Goal: Task Accomplishment & Management: Complete application form

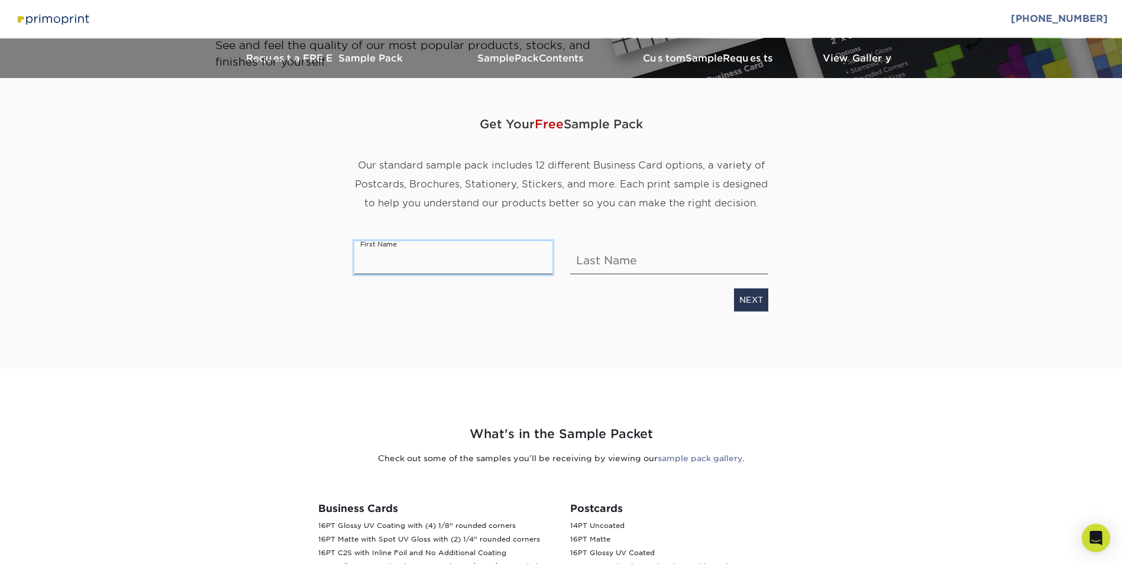
click at [446, 265] on input "text" at bounding box center [453, 257] width 198 height 33
type input "[PERSON_NAME]"
click at [744, 306] on link "NEXT" at bounding box center [751, 300] width 34 height 22
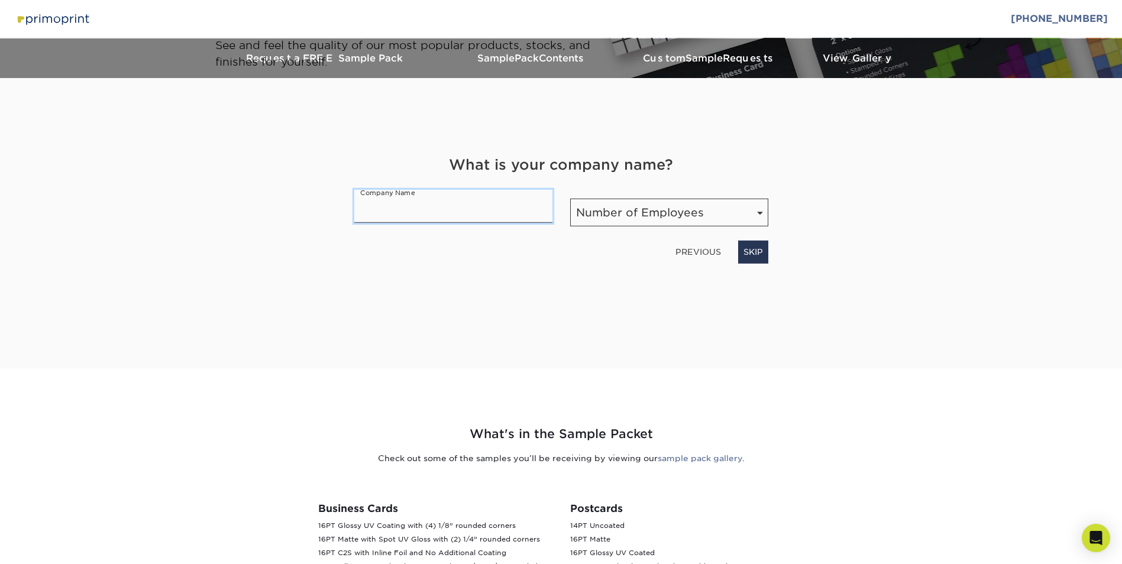
click at [452, 200] on input "text" at bounding box center [453, 206] width 198 height 33
click at [660, 204] on select "Number of Employees Self-employed 1-10 employees 11-50 employees 51-200 employe…" at bounding box center [669, 213] width 198 height 28
select select "51-200"
click at [570, 199] on select "Number of Employees Self-employed 1-10 employees 11-50 employees 51-200 employe…" at bounding box center [669, 213] width 198 height 28
click at [477, 221] on input "text" at bounding box center [453, 206] width 198 height 33
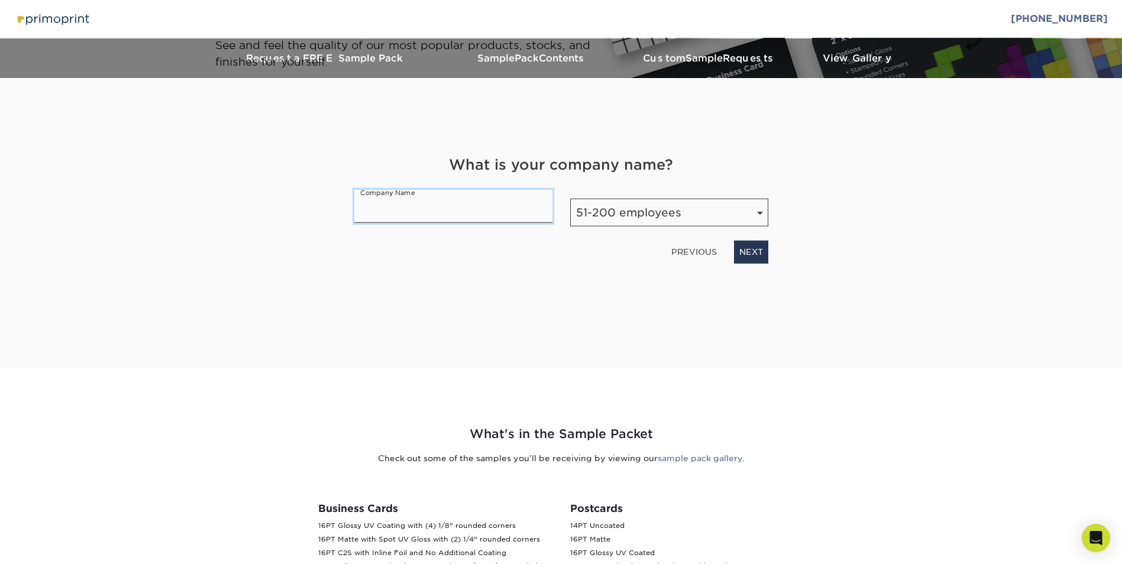
type input "PROMAN Supply Chain Ltd"
click at [756, 254] on link "NEXT" at bounding box center [751, 252] width 34 height 22
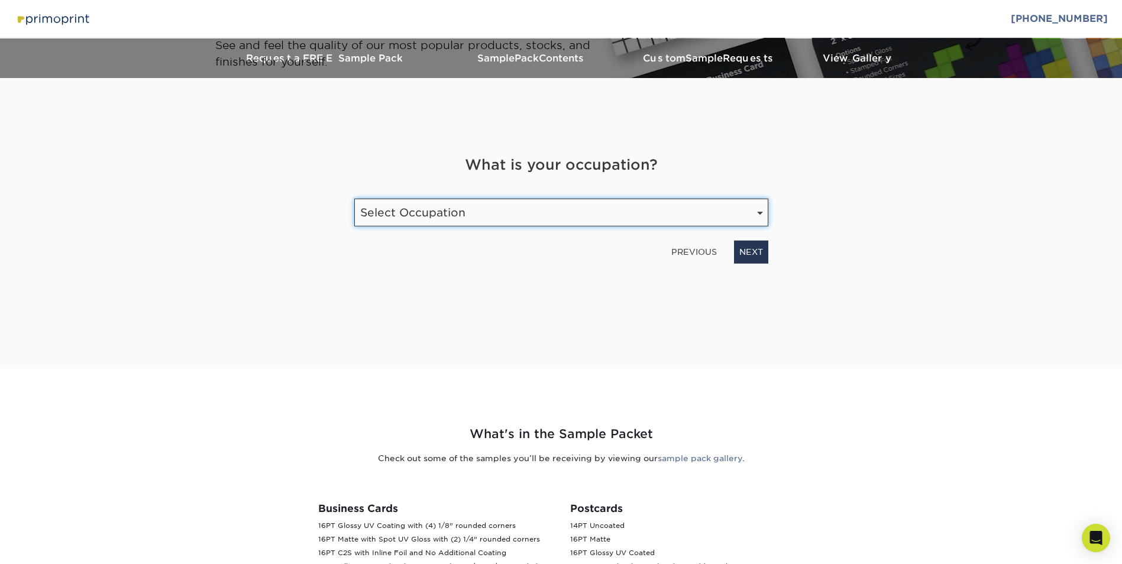
click at [455, 213] on select "Select Occupation Agency Automotive Blogger Cleaning Services Construction Educ…" at bounding box center [561, 213] width 414 height 28
select select "Agency"
click at [354, 199] on select "Select Occupation Agency Automotive Blogger Cleaning Services Construction Educ…" at bounding box center [561, 213] width 414 height 28
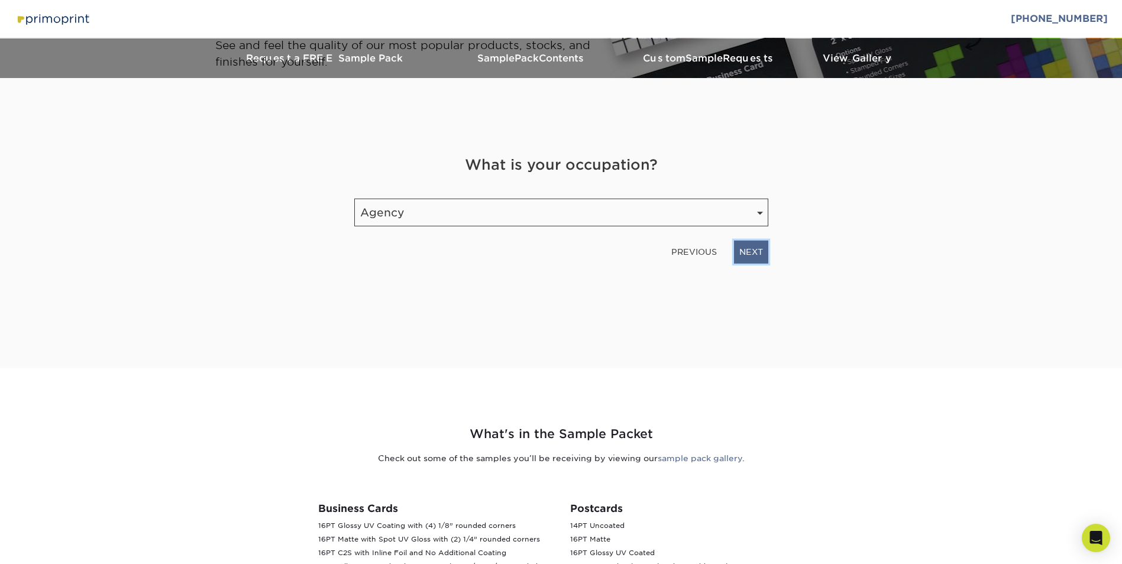
click at [755, 253] on link "NEXT" at bounding box center [751, 252] width 34 height 22
click at [500, 205] on input "email" at bounding box center [489, 208] width 270 height 33
type input "[EMAIL_ADDRESS][PERSON_NAME][DOMAIN_NAME]"
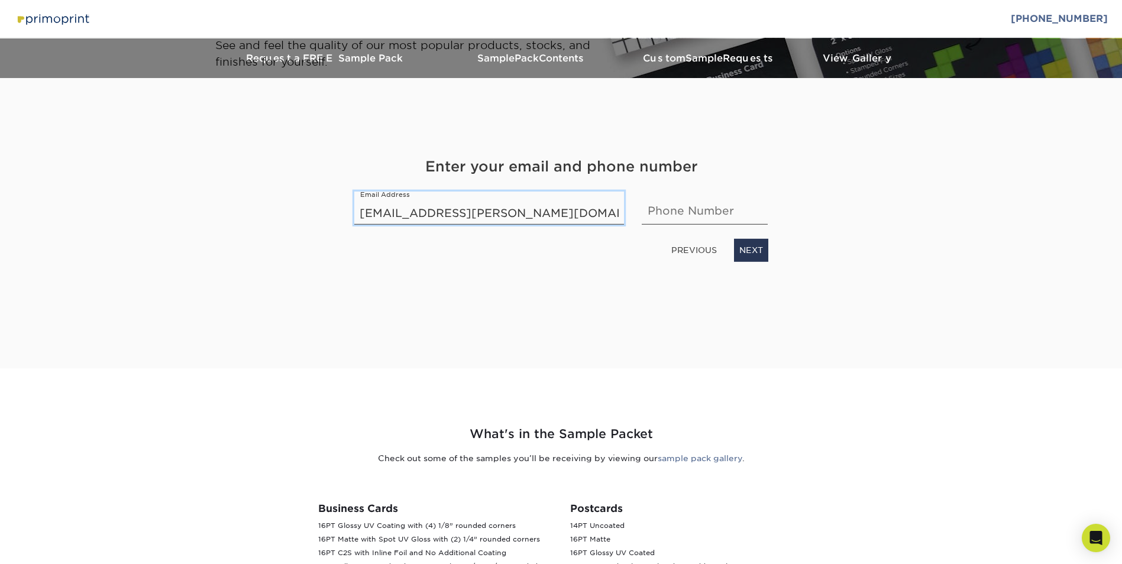
type input "01617463311"
click at [753, 257] on link "NEXT" at bounding box center [751, 250] width 34 height 22
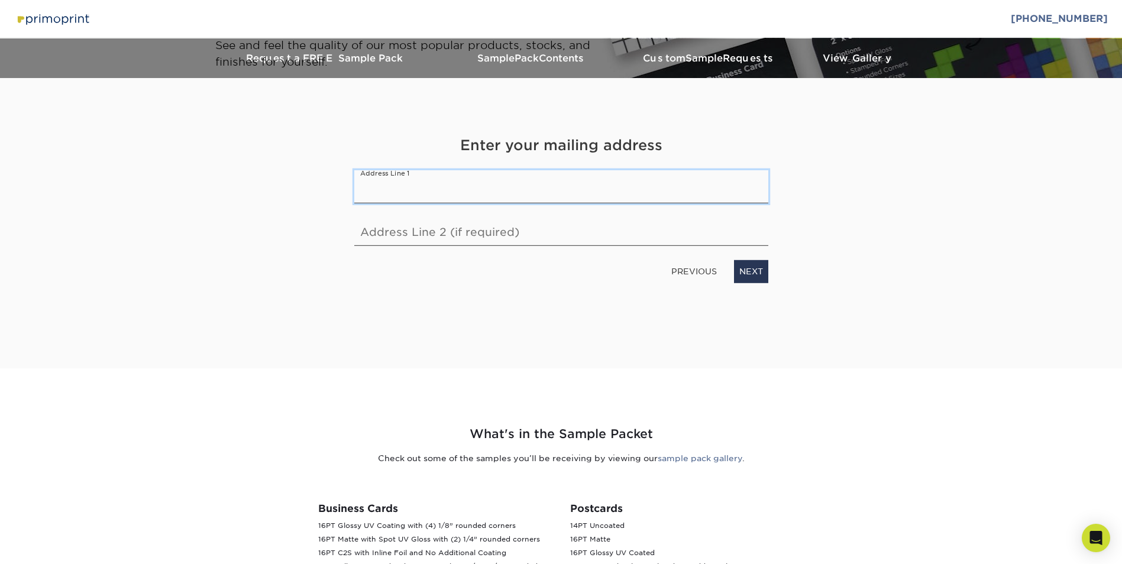
click at [474, 185] on input "text" at bounding box center [561, 186] width 414 height 33
type input "[STREET_ADDRESS]"
type input "Birchwood"
click at [489, 231] on input "Birchwood" at bounding box center [561, 229] width 414 height 33
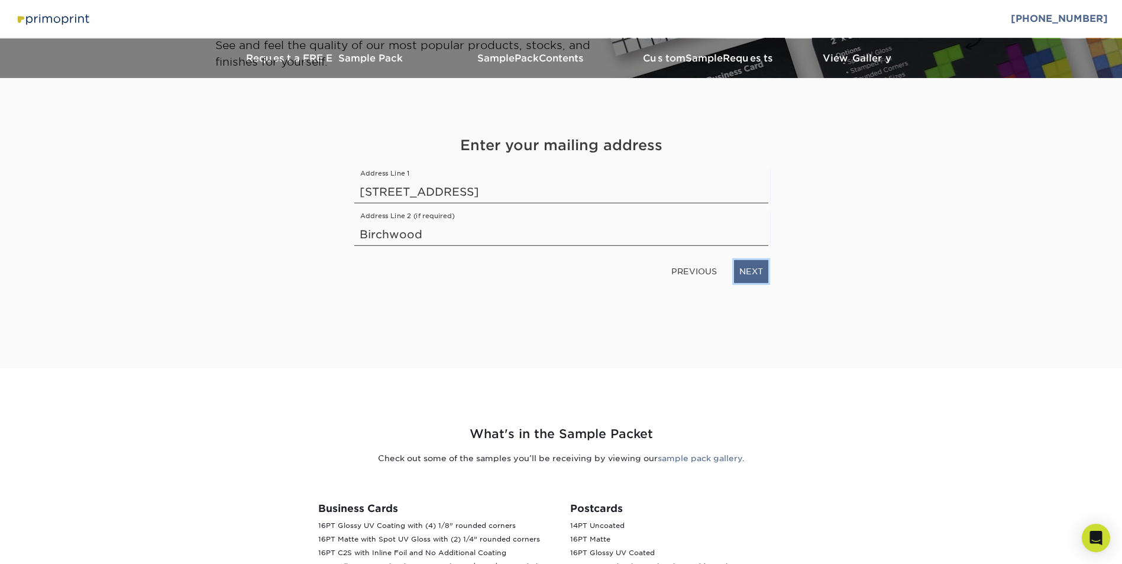
click at [746, 273] on link "NEXT" at bounding box center [751, 271] width 34 height 22
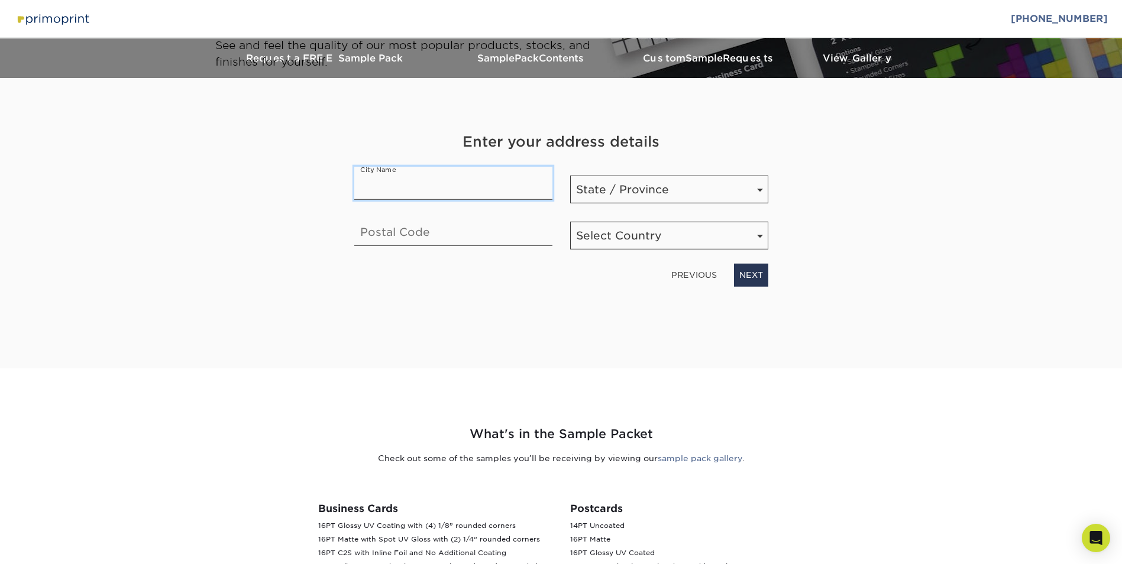
click at [471, 185] on input "text" at bounding box center [453, 183] width 198 height 33
type input "Warrington"
type input "WA3 7AG"
click at [667, 229] on select "Select Country [GEOGRAPHIC_DATA] [GEOGRAPHIC_DATA]" at bounding box center [669, 236] width 198 height 28
click at [944, 241] on section "Get Your Free Sample Pack Our standard sample pack includes 12 different Busine…" at bounding box center [561, 223] width 1122 height 290
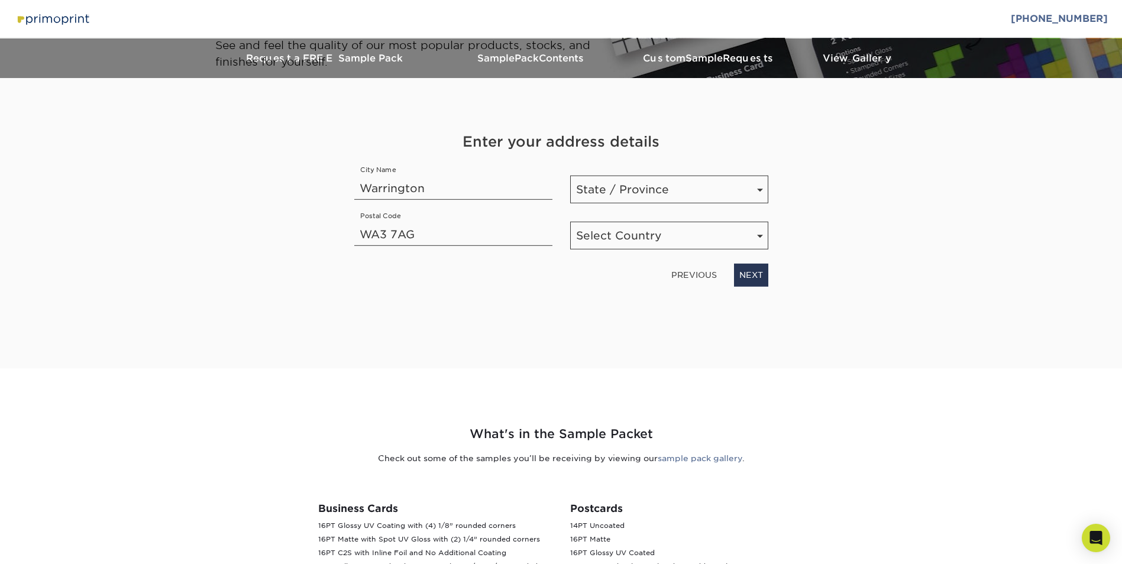
click at [688, 173] on div "State / Province State / Province [US_STATE] [US_STATE] [US_STATE] [US_STATE] […" at bounding box center [669, 185] width 216 height 37
click at [687, 187] on select "State / Province [US_STATE] [US_STATE] [US_STATE] [US_STATE] [US_STATE] [US_STA…" at bounding box center [669, 190] width 198 height 28
